Goal: Transaction & Acquisition: Purchase product/service

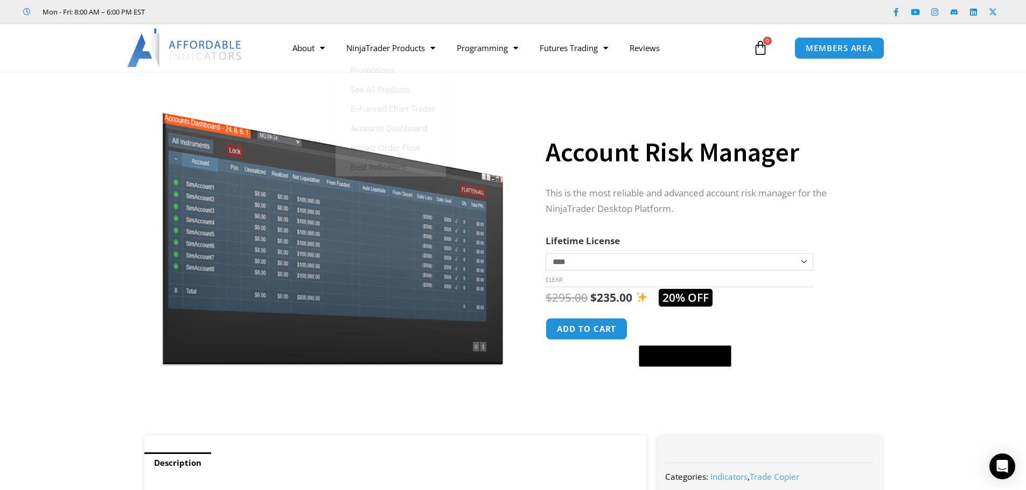
click at [212, 45] on img at bounding box center [185, 48] width 116 height 39
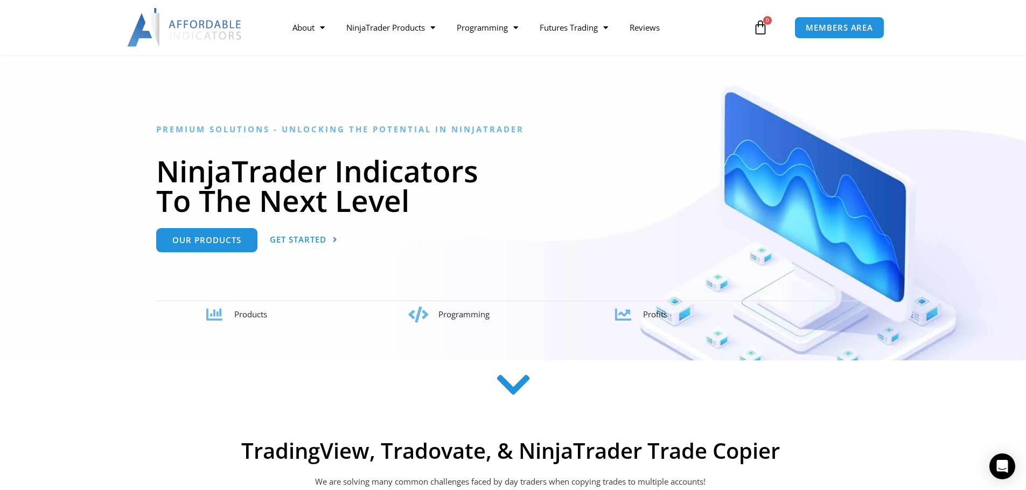
scroll to position [54, 0]
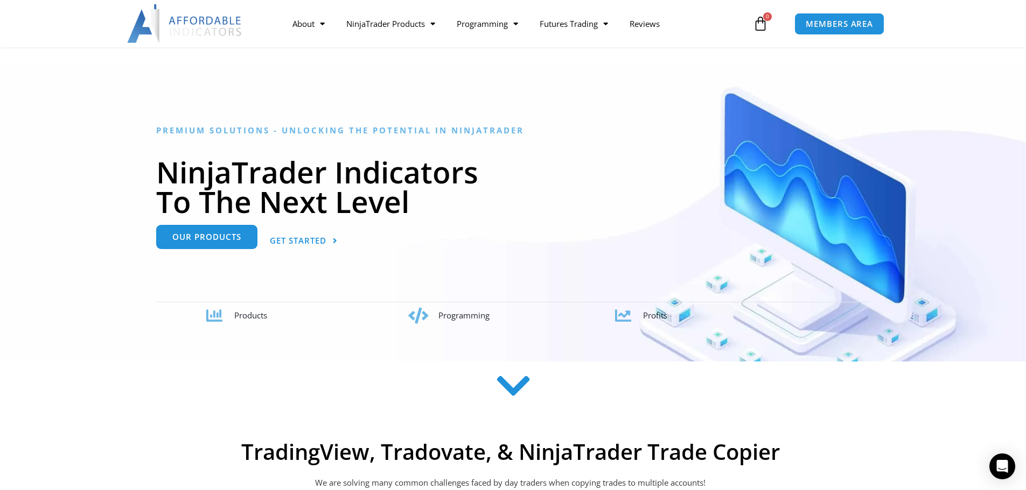
click at [185, 242] on link "Our Products" at bounding box center [206, 237] width 101 height 24
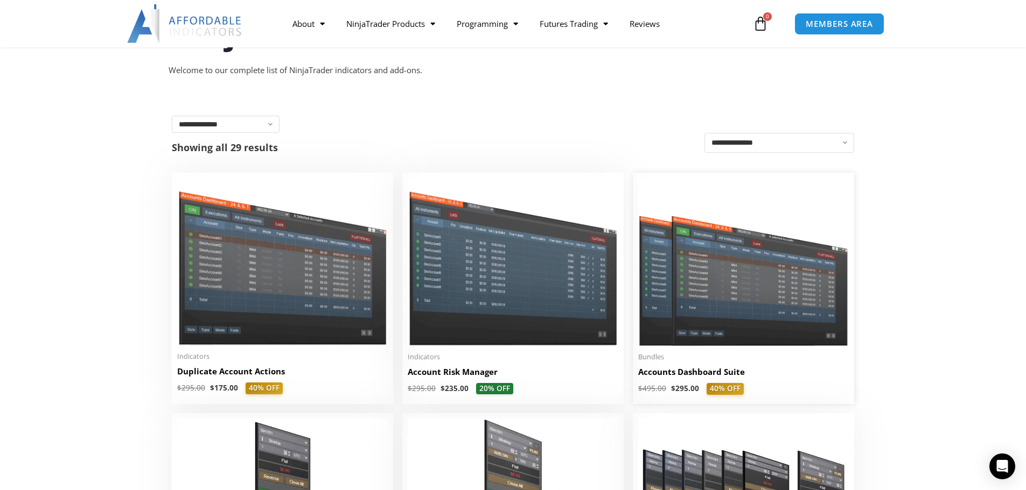
scroll to position [162, 0]
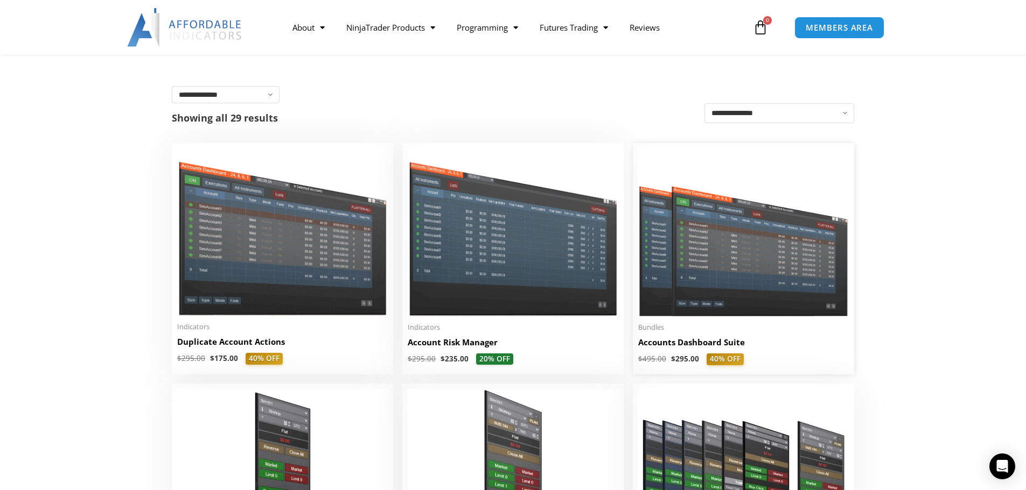
click at [774, 299] on img at bounding box center [743, 233] width 211 height 168
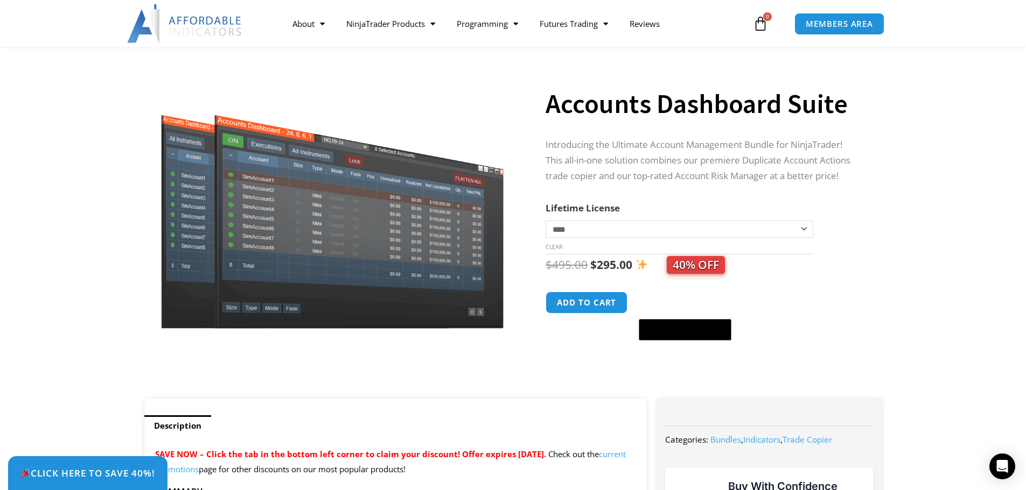
scroll to position [54, 0]
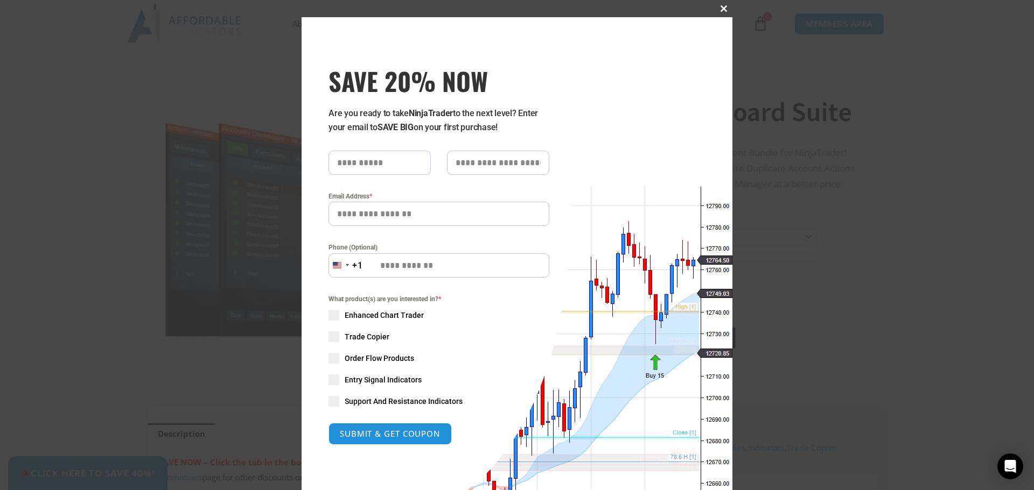
click at [723, 9] on span at bounding box center [723, 8] width 17 height 6
